Goal: Navigation & Orientation: Understand site structure

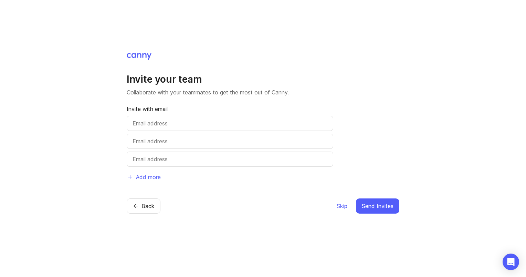
click at [339, 205] on span "Skip" at bounding box center [342, 206] width 11 height 8
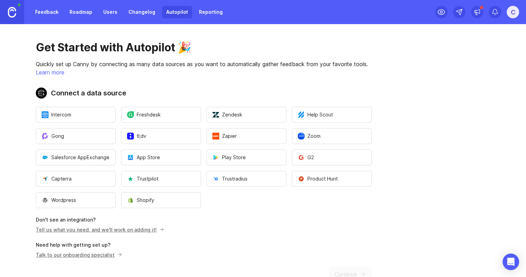
scroll to position [20, 0]
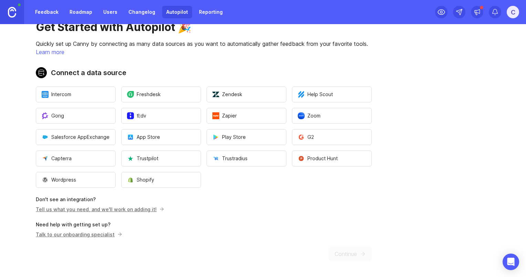
click at [346, 253] on div "Get Started with Autopilot 🎉 Quickly set up Canny by connecting as many data so…" at bounding box center [203, 141] width 407 height 274
click at [282, 198] on p "Don't see an integration?" at bounding box center [204, 199] width 336 height 7
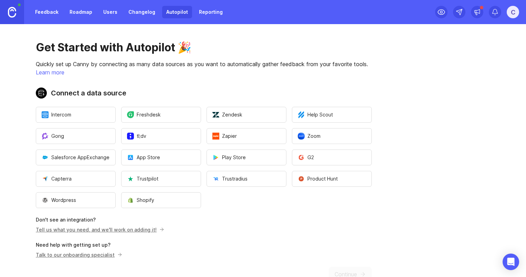
click at [51, 11] on link "Feedback" at bounding box center [47, 12] width 32 height 12
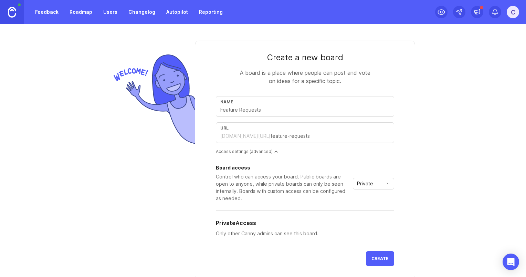
click at [76, 13] on link "Roadmap" at bounding box center [80, 12] width 31 height 12
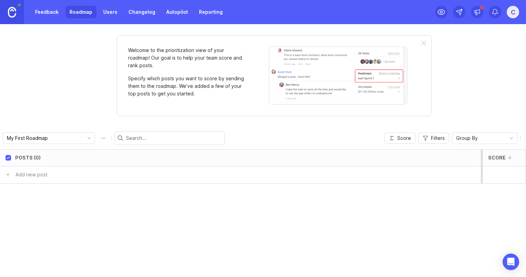
click at [46, 11] on link "Feedback" at bounding box center [47, 12] width 32 height 12
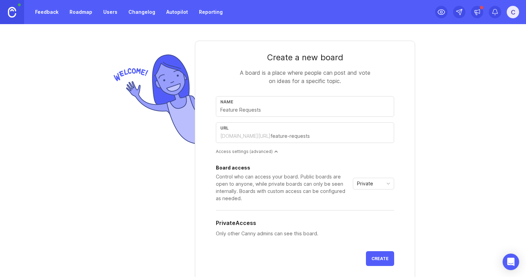
drag, startPoint x: 346, startPoint y: 0, endPoint x: 172, endPoint y: 186, distance: 254.9
click at [172, 186] on div at bounding box center [153, 192] width 84 height 303
